Goal: Task Accomplishment & Management: Use online tool/utility

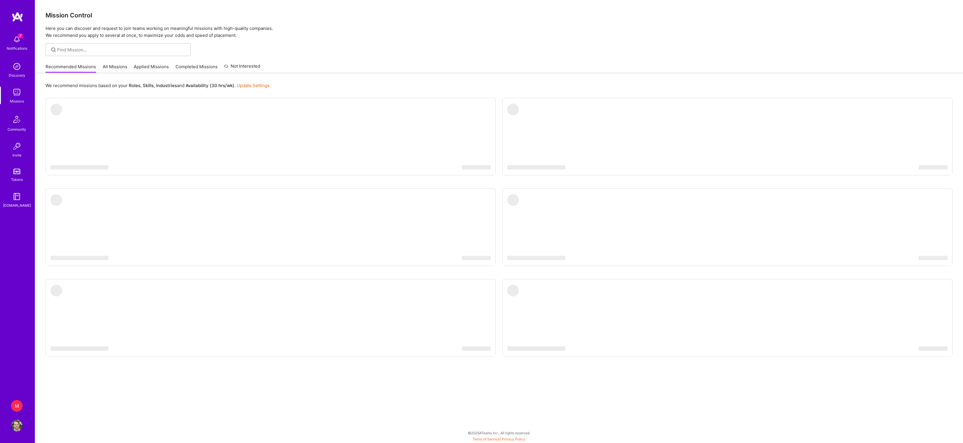
click at [18, 404] on div "M" at bounding box center [17, 406] width 12 height 12
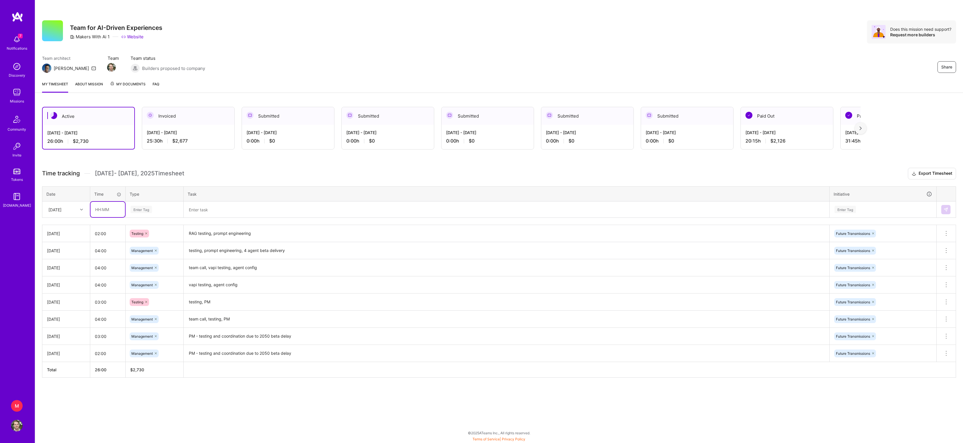
click at [100, 217] on input "text" at bounding box center [107, 209] width 35 height 15
type input "02:00"
click at [61, 212] on div "[DATE]" at bounding box center [54, 209] width 13 height 6
click at [63, 303] on div "[DATE]" at bounding box center [66, 299] width 47 height 11
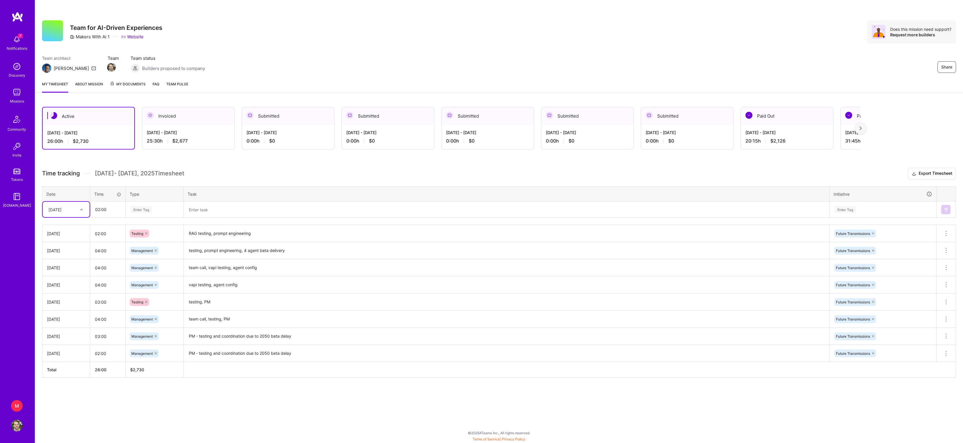
click at [152, 214] on div "Enter Tag" at bounding box center [141, 209] width 21 height 9
click at [150, 270] on span "Management" at bounding box center [142, 267] width 27 height 8
click at [225, 217] on textarea at bounding box center [506, 209] width 645 height 15
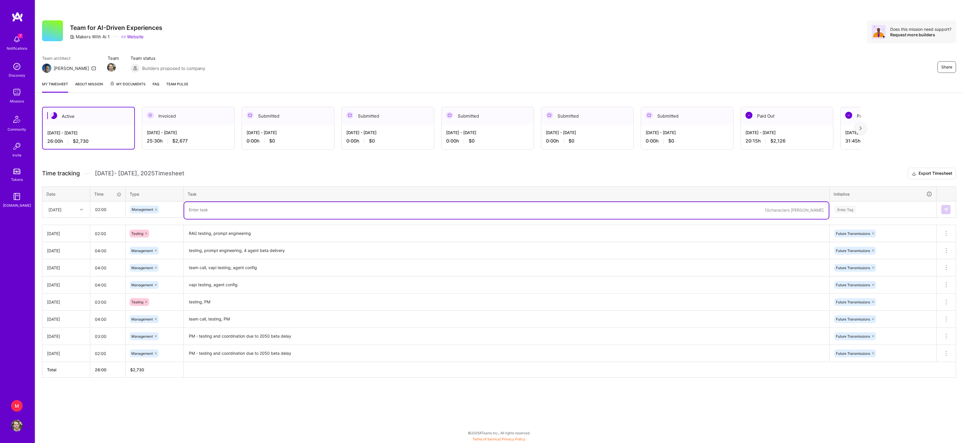
paste textarea "PM / coordination"
type textarea "PM / coordination"
click at [262, 191] on div "Time tracking [DATE] - [DATE] Timesheet Export Timesheet Date Time Type Task In…" at bounding box center [499, 273] width 914 height 210
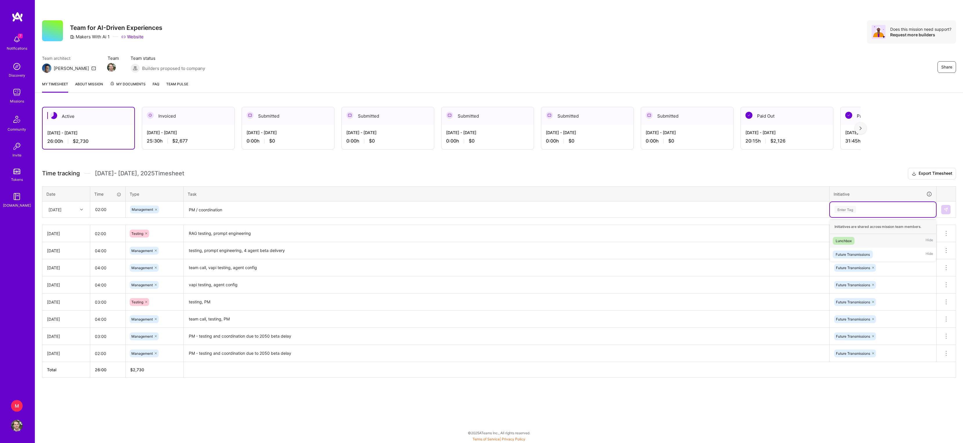
click at [889, 213] on div "Enter Tag" at bounding box center [883, 209] width 98 height 7
click at [870, 257] on div "Future Transmissions" at bounding box center [853, 254] width 34 height 6
click at [943, 214] on button at bounding box center [945, 209] width 9 height 9
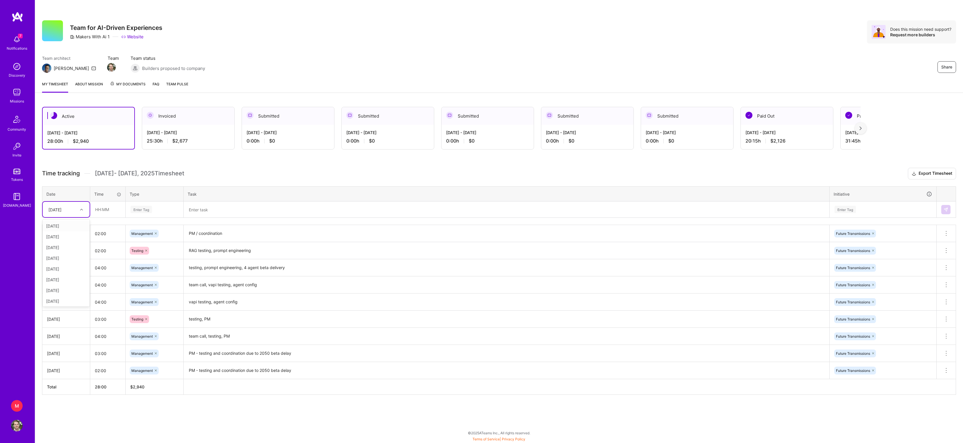
click at [61, 212] on div "[DATE]" at bounding box center [54, 209] width 13 height 6
click at [67, 305] on div "[DATE]" at bounding box center [66, 299] width 47 height 11
click at [97, 217] on input "text" at bounding box center [107, 209] width 35 height 15
type input "02:00"
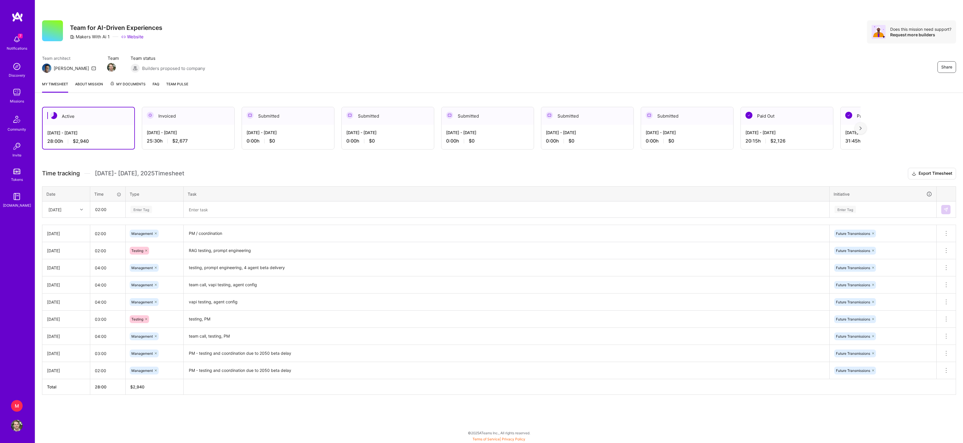
click at [147, 214] on div "Enter Tag" at bounding box center [141, 209] width 21 height 9
click at [153, 260] on span "Management" at bounding box center [142, 256] width 27 height 8
click at [208, 215] on textarea at bounding box center [506, 209] width 645 height 15
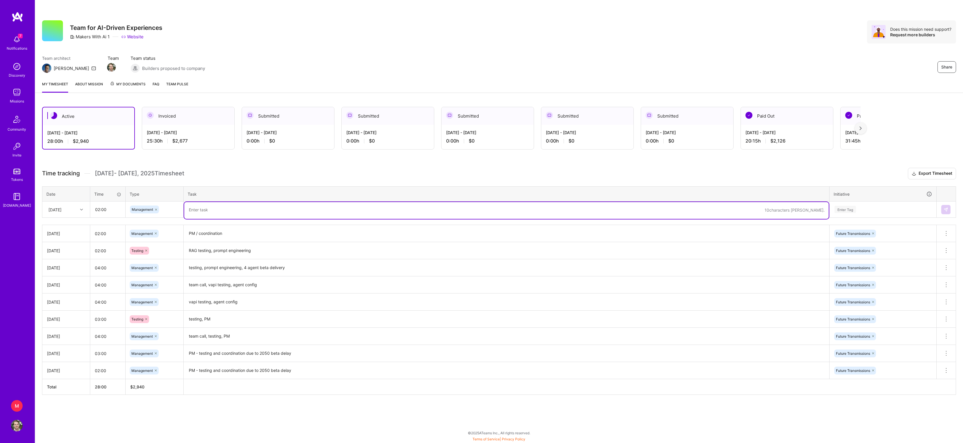
paste textarea "PM / coordination"
paste textarea ", dev agents"
type textarea "PM / coordination, dev agents"
click at [345, 179] on h3 "Time tracking [DATE] - [DATE] Timesheet Export Timesheet" at bounding box center [499, 174] width 914 height 12
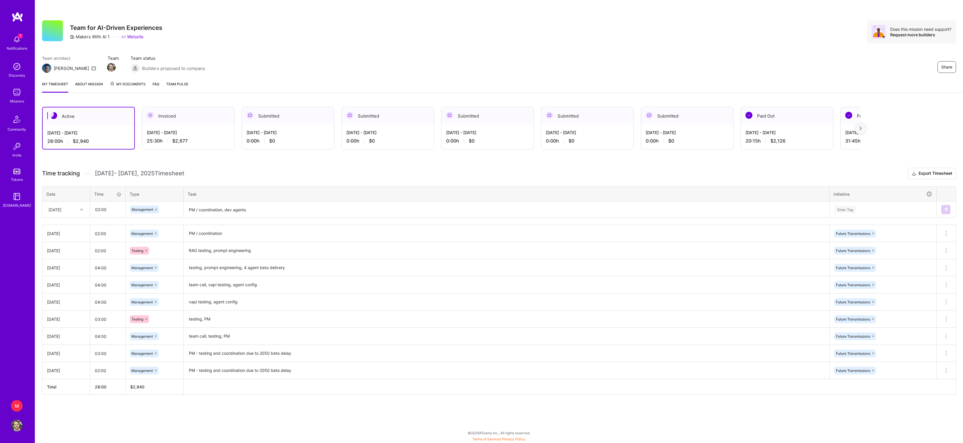
click at [865, 213] on div "Enter Tag" at bounding box center [883, 209] width 98 height 7
click at [866, 257] on div "Future Transmissions" at bounding box center [853, 254] width 34 height 6
click at [944, 214] on button at bounding box center [945, 209] width 9 height 9
click at [719, 198] on th "Task" at bounding box center [507, 193] width 646 height 15
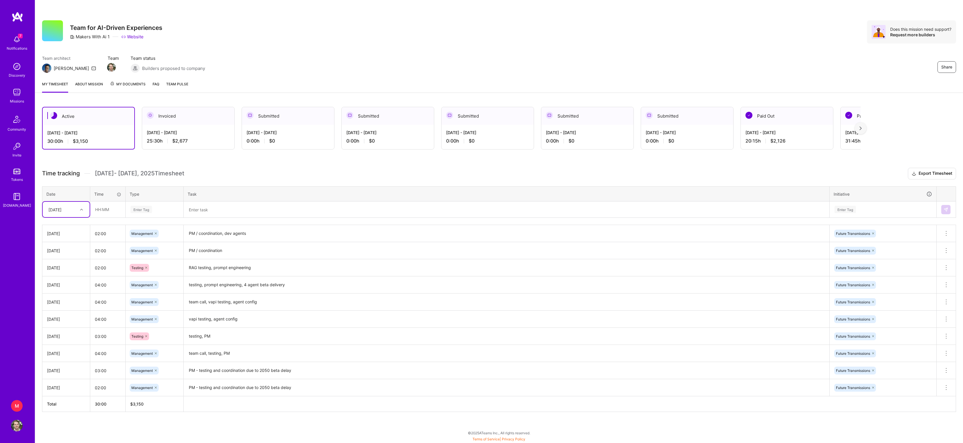
scroll to position [0, 0]
